Goal: Transaction & Acquisition: Purchase product/service

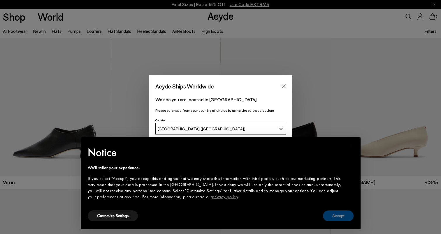
click at [339, 217] on button "Accept" at bounding box center [338, 216] width 31 height 11
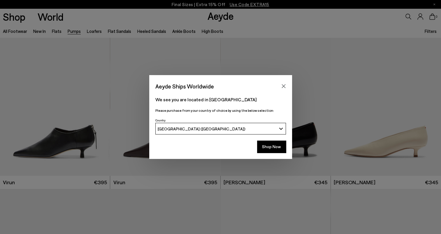
click at [280, 129] on button "[GEOGRAPHIC_DATA] ([GEOGRAPHIC_DATA])" at bounding box center [220, 129] width 130 height 12
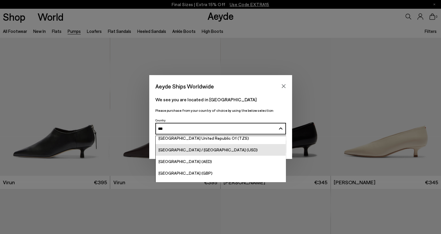
scroll to position [23, 0]
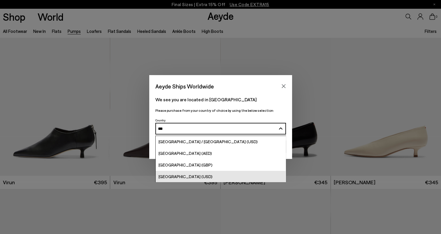
type input "***"
click at [185, 173] on div "[GEOGRAPHIC_DATA] (USD)" at bounding box center [185, 176] width 54 height 7
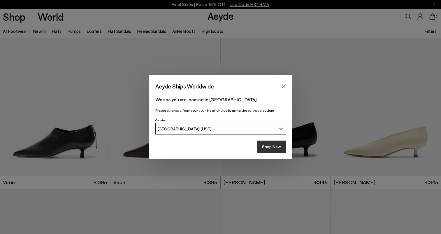
click at [266, 147] on button "Shop Now" at bounding box center [271, 147] width 29 height 12
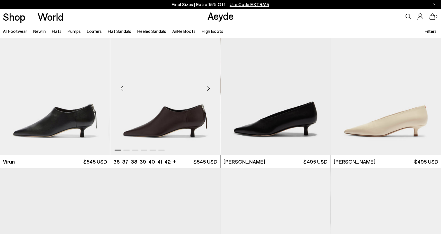
scroll to position [29, 0]
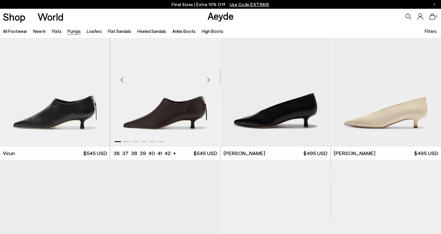
click at [208, 79] on div "Next slide" at bounding box center [208, 79] width 17 height 17
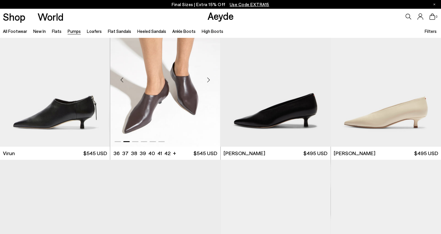
click at [208, 79] on div "Next slide" at bounding box center [208, 79] width 17 height 17
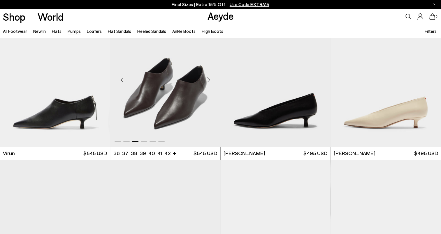
click at [208, 79] on div "Next slide" at bounding box center [208, 79] width 17 height 17
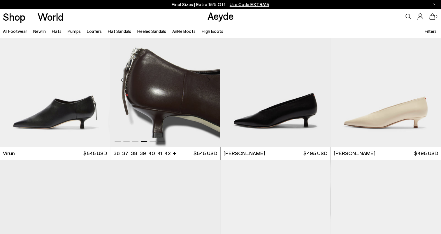
click at [208, 79] on div "Next slide" at bounding box center [208, 79] width 17 height 17
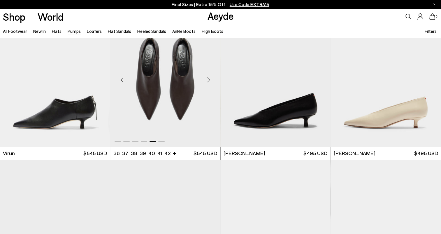
click at [208, 79] on div "Next slide" at bounding box center [208, 79] width 17 height 17
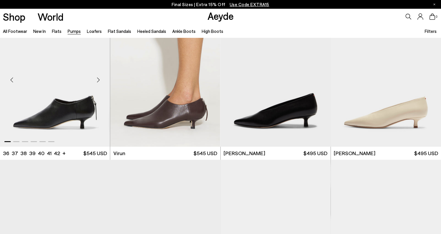
click at [98, 80] on div "Next slide" at bounding box center [97, 79] width 17 height 17
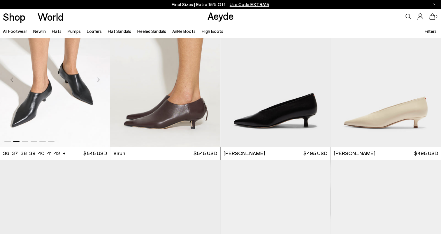
click at [98, 80] on div "Next slide" at bounding box center [97, 79] width 17 height 17
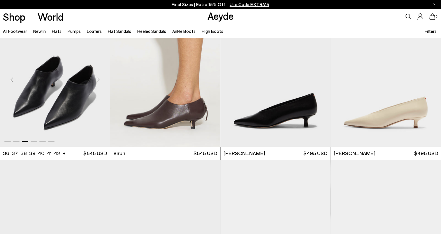
click at [98, 80] on div "Next slide" at bounding box center [97, 79] width 17 height 17
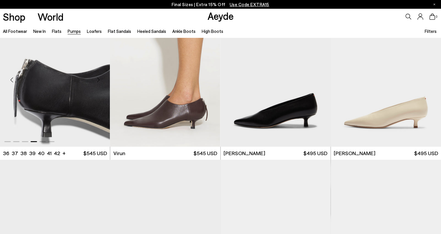
click at [98, 80] on div "Next slide" at bounding box center [97, 79] width 17 height 17
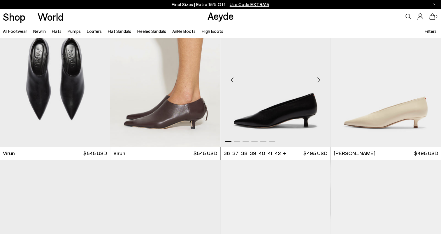
click at [318, 81] on div "Next slide" at bounding box center [318, 79] width 17 height 17
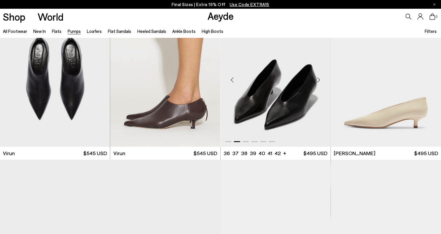
click at [318, 81] on div "Next slide" at bounding box center [318, 79] width 17 height 17
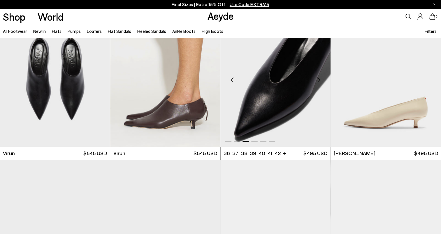
click at [318, 81] on div "Next slide" at bounding box center [318, 79] width 17 height 17
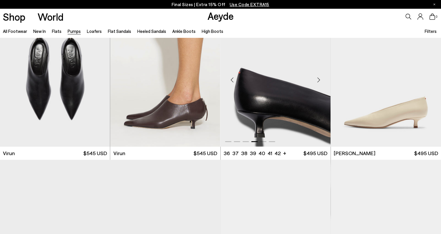
click at [318, 81] on div "Next slide" at bounding box center [318, 79] width 17 height 17
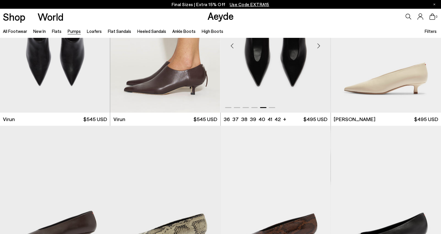
scroll to position [146, 0]
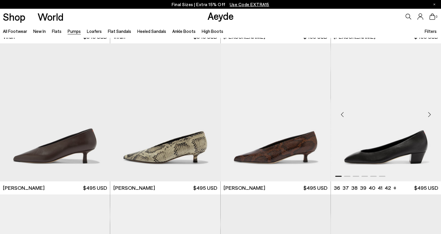
click at [430, 115] on div "Next slide" at bounding box center [428, 114] width 17 height 17
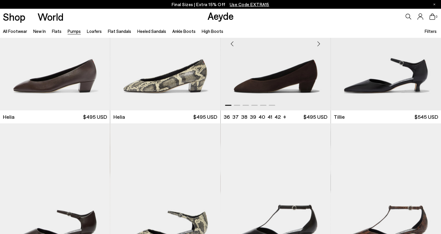
scroll to position [437, 0]
